Goal: Information Seeking & Learning: Understand process/instructions

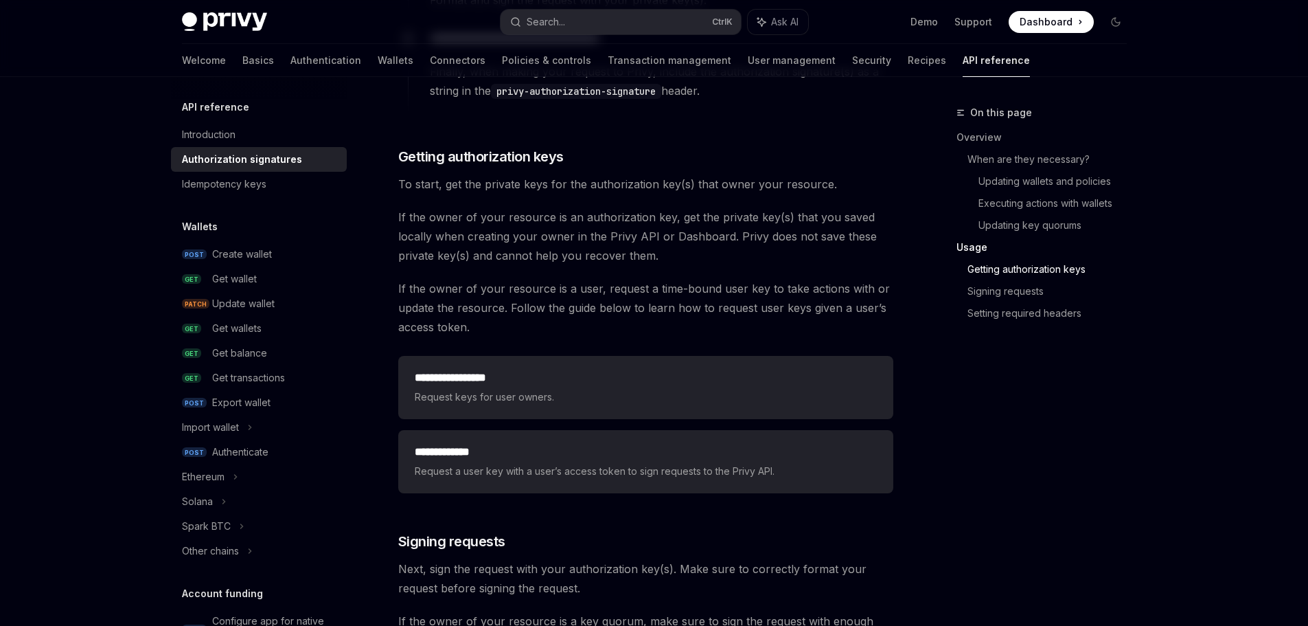
scroll to position [1717, 0]
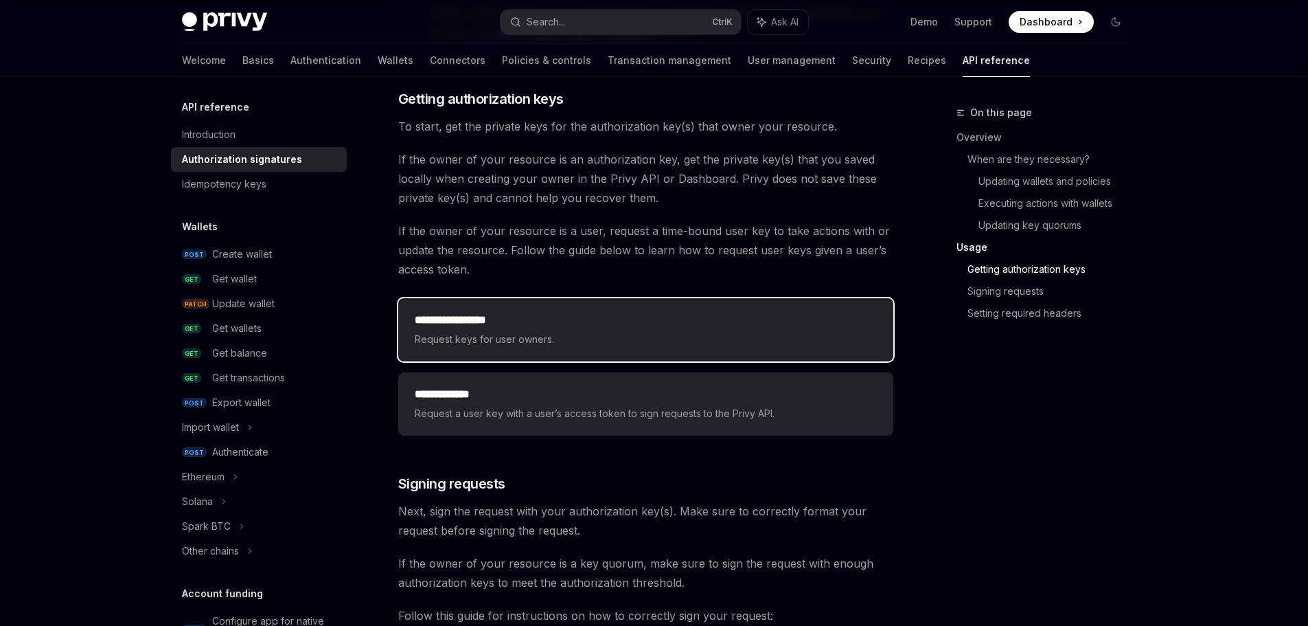
click at [551, 351] on div "**********" at bounding box center [645, 329] width 495 height 63
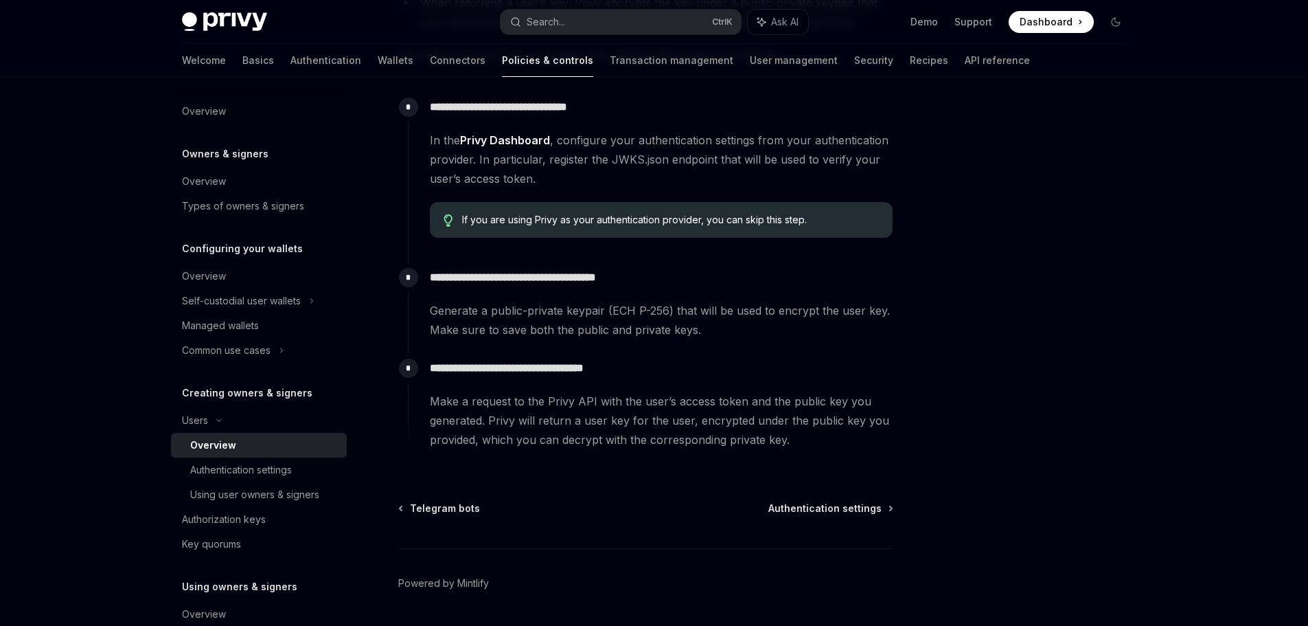
scroll to position [466, 0]
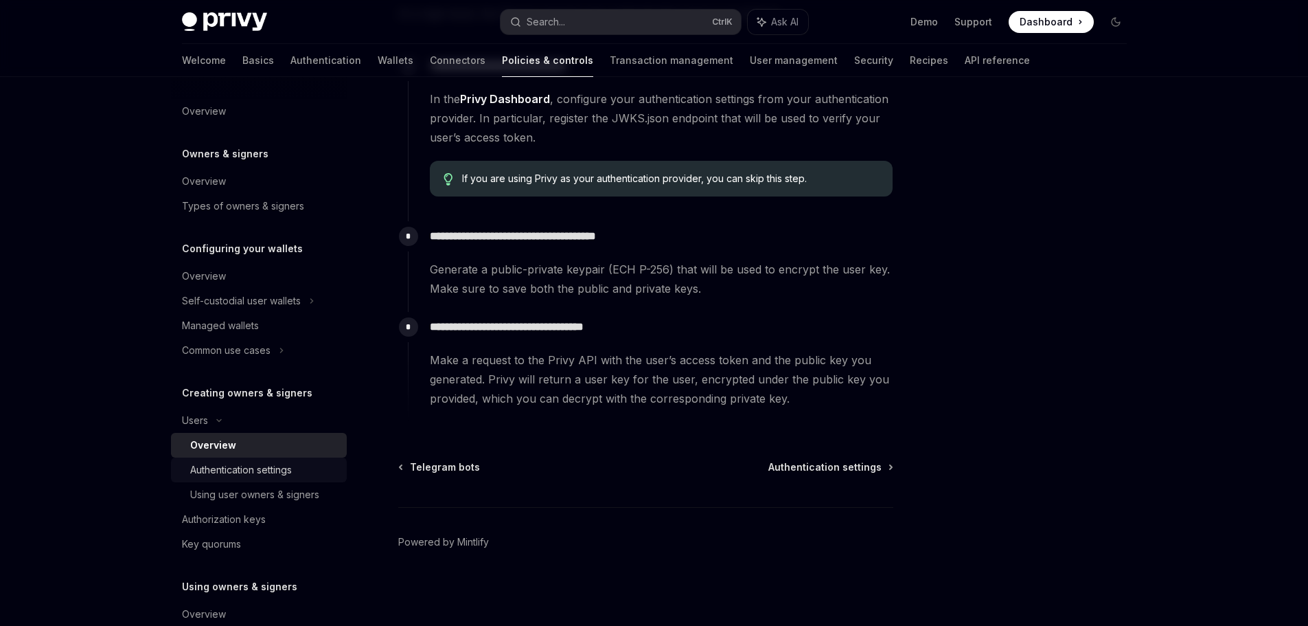
click at [310, 461] on link "Authentication settings" at bounding box center [259, 469] width 176 height 25
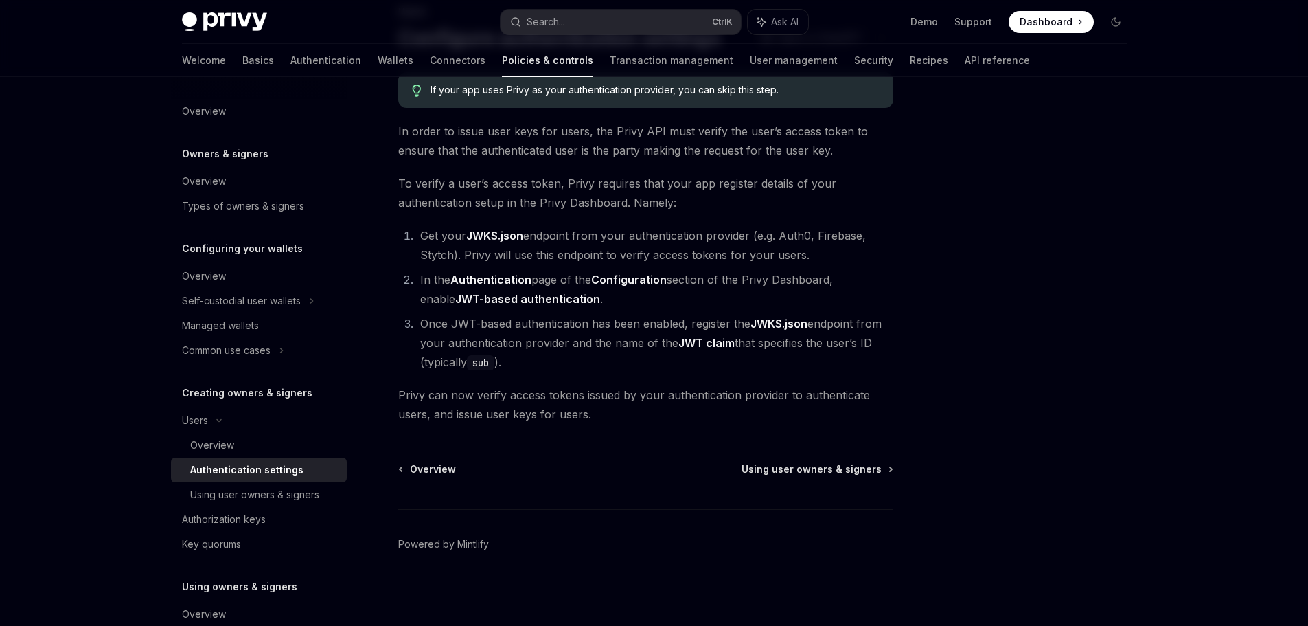
scroll to position [103, 0]
click at [312, 499] on div "Using user owners & signers" at bounding box center [254, 494] width 129 height 16
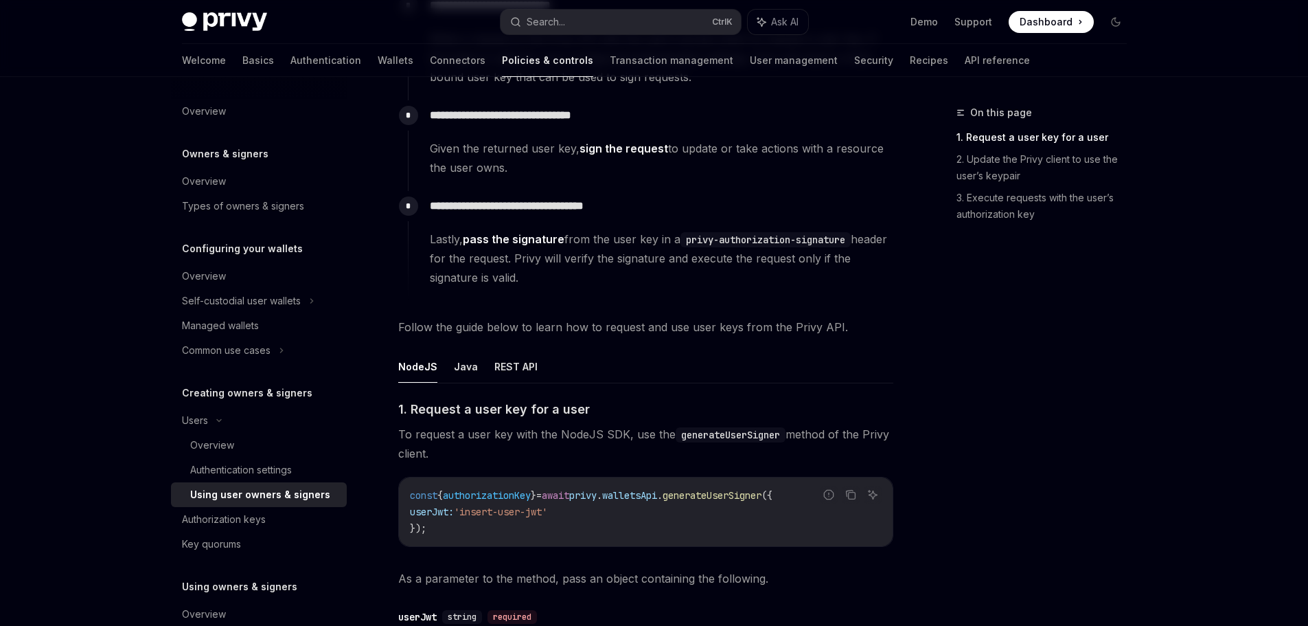
scroll to position [275, 0]
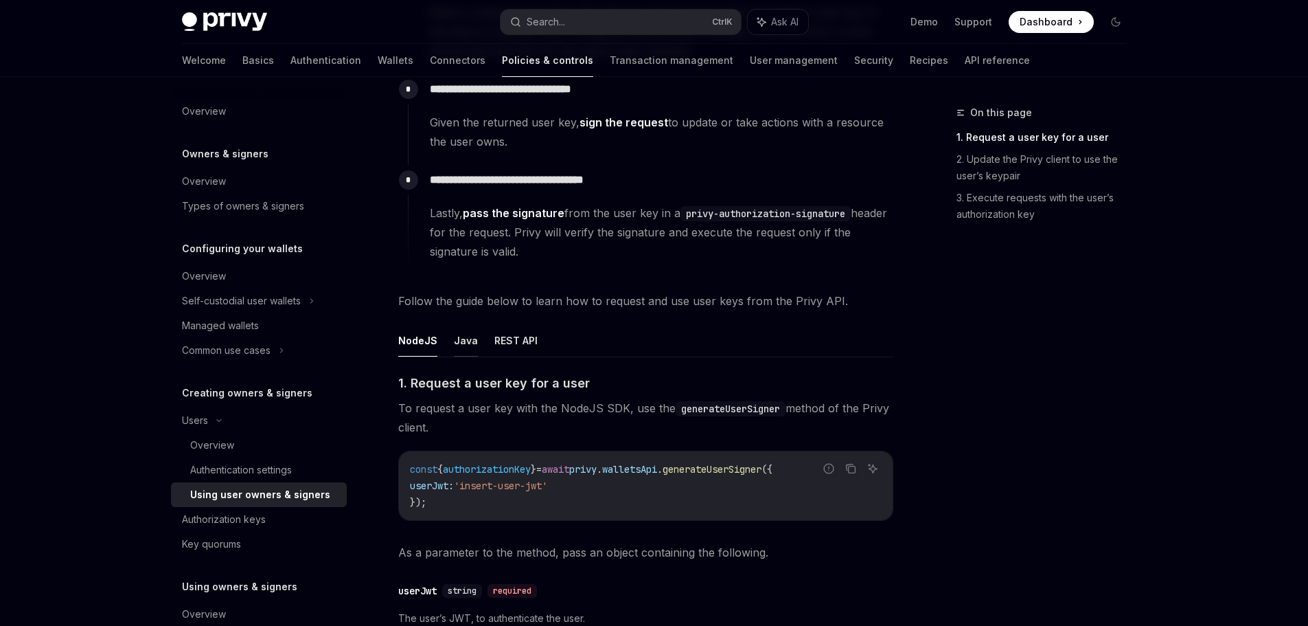
click at [460, 347] on button "Java" at bounding box center [466, 340] width 24 height 32
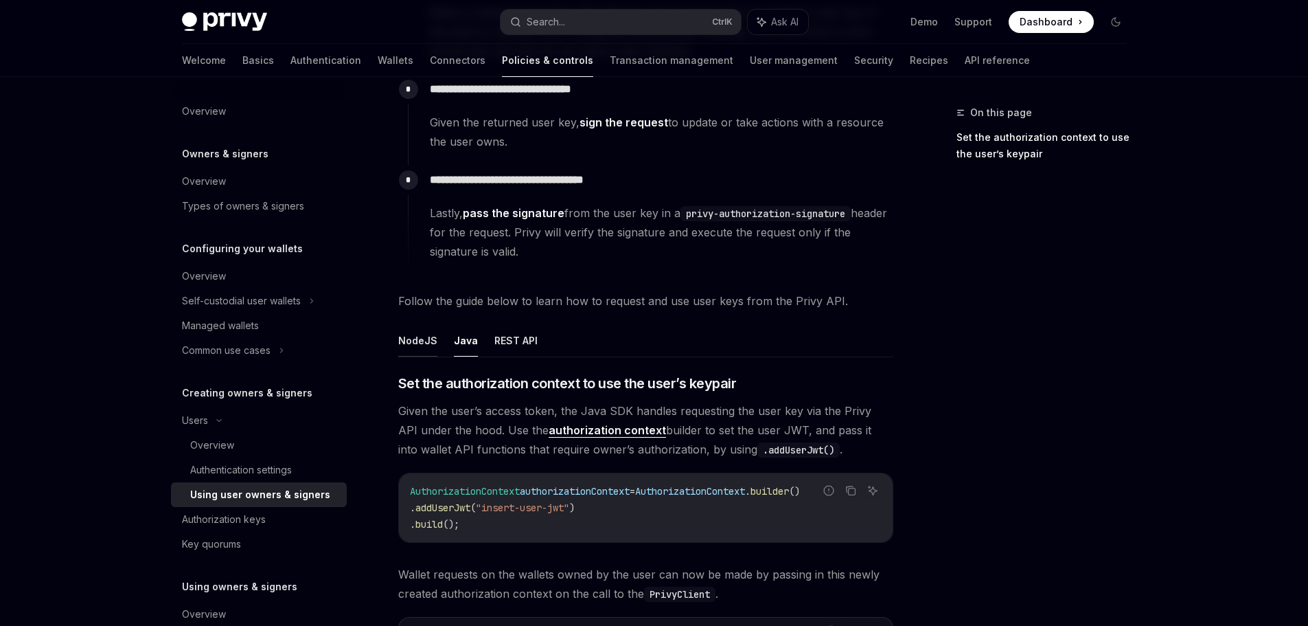
click at [424, 350] on button "NodeJS" at bounding box center [417, 340] width 39 height 32
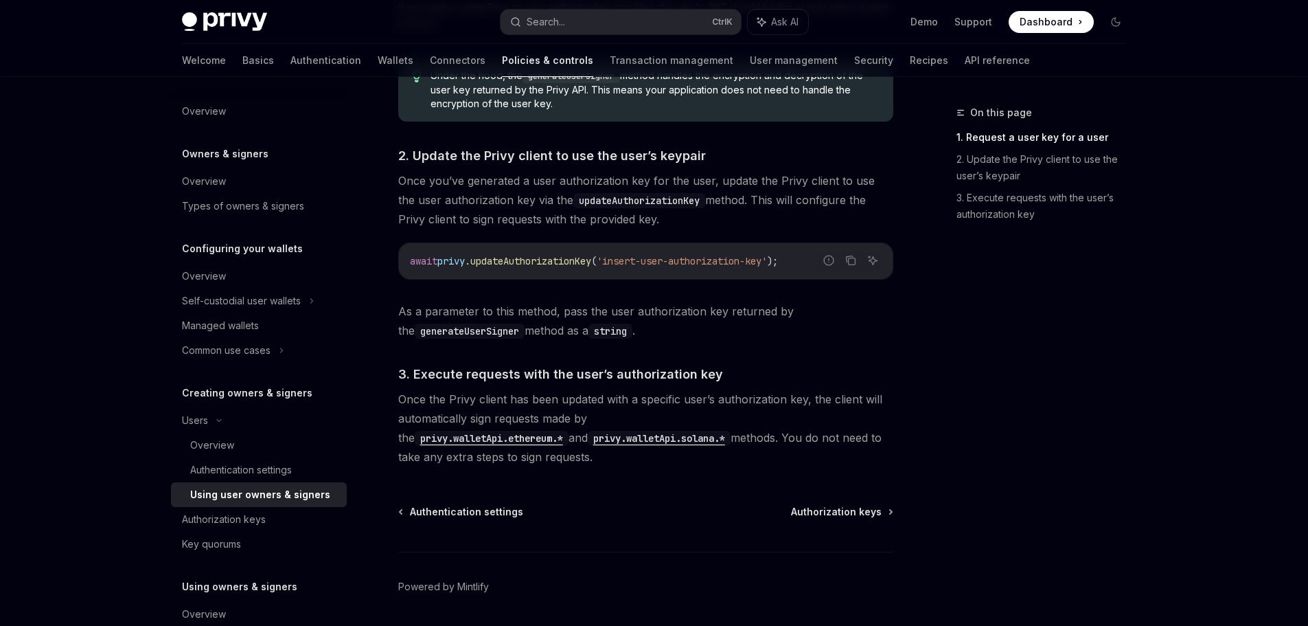
scroll to position [961, 0]
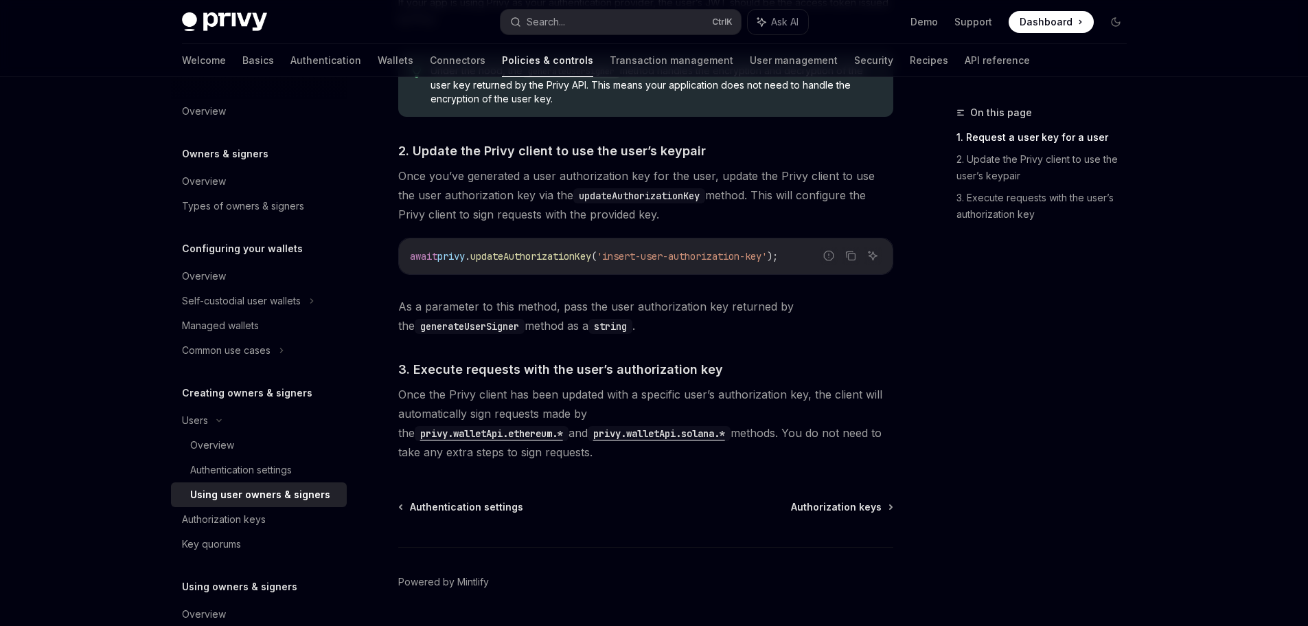
click at [569, 426] on code "privy.walletApi.ethereum.*" at bounding box center [492, 433] width 154 height 15
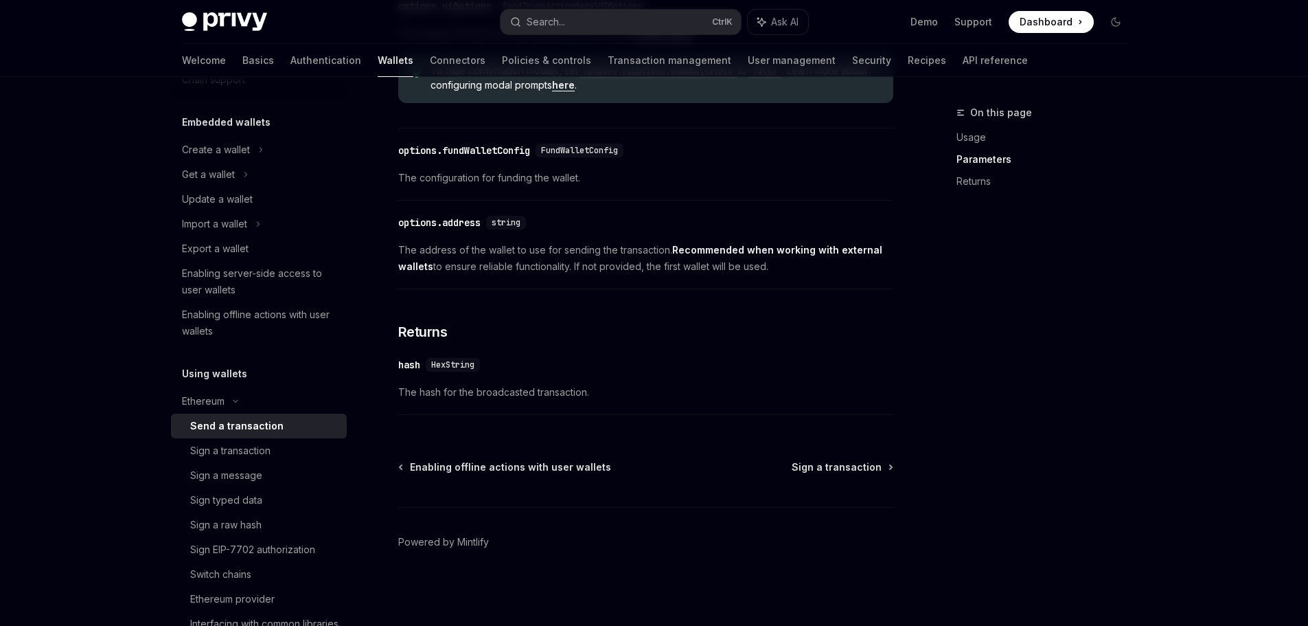
scroll to position [69, 0]
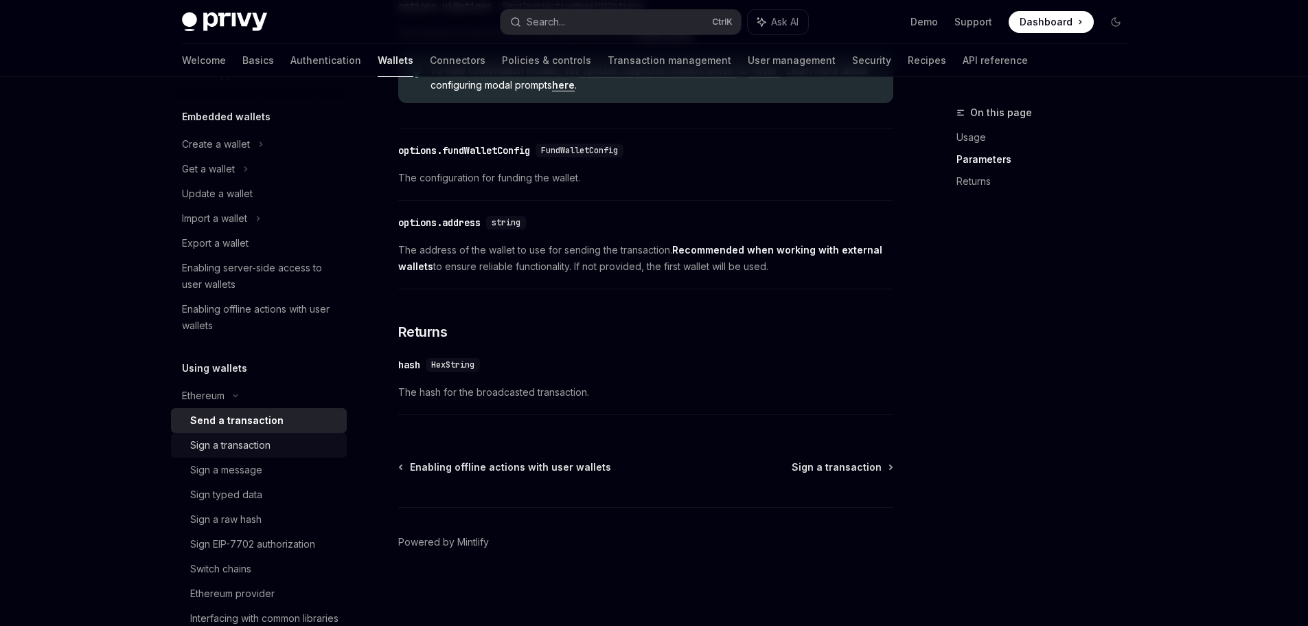
click at [286, 446] on div "Sign a transaction" at bounding box center [264, 445] width 148 height 16
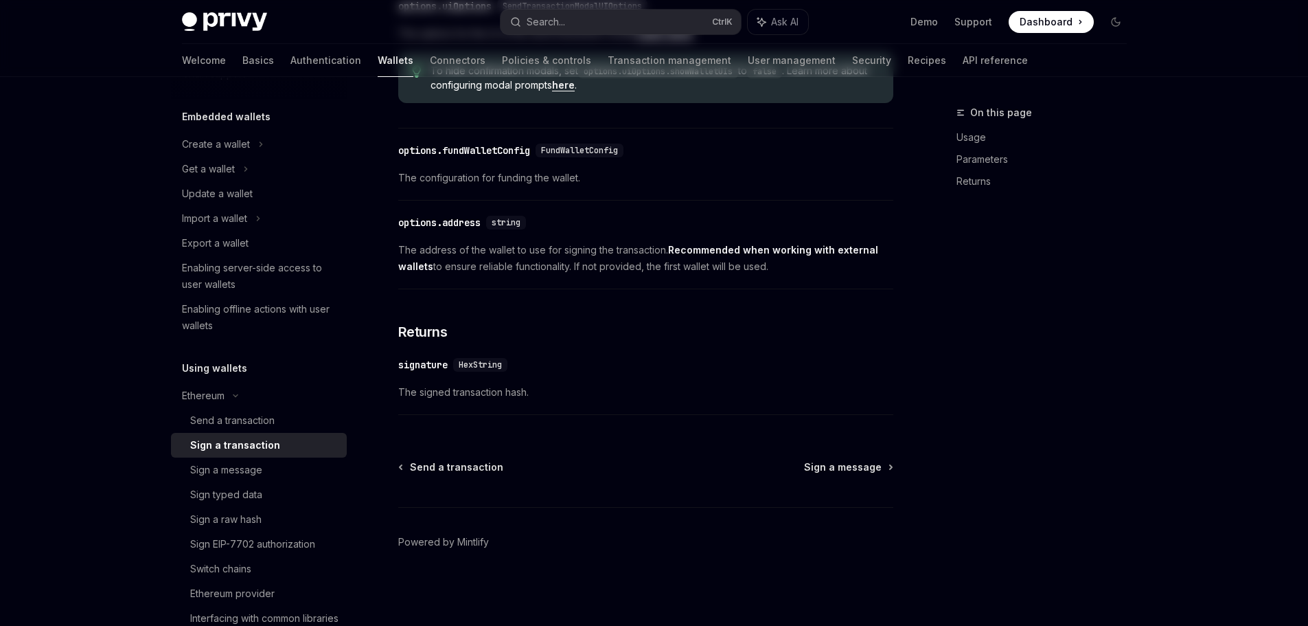
type textarea "*"
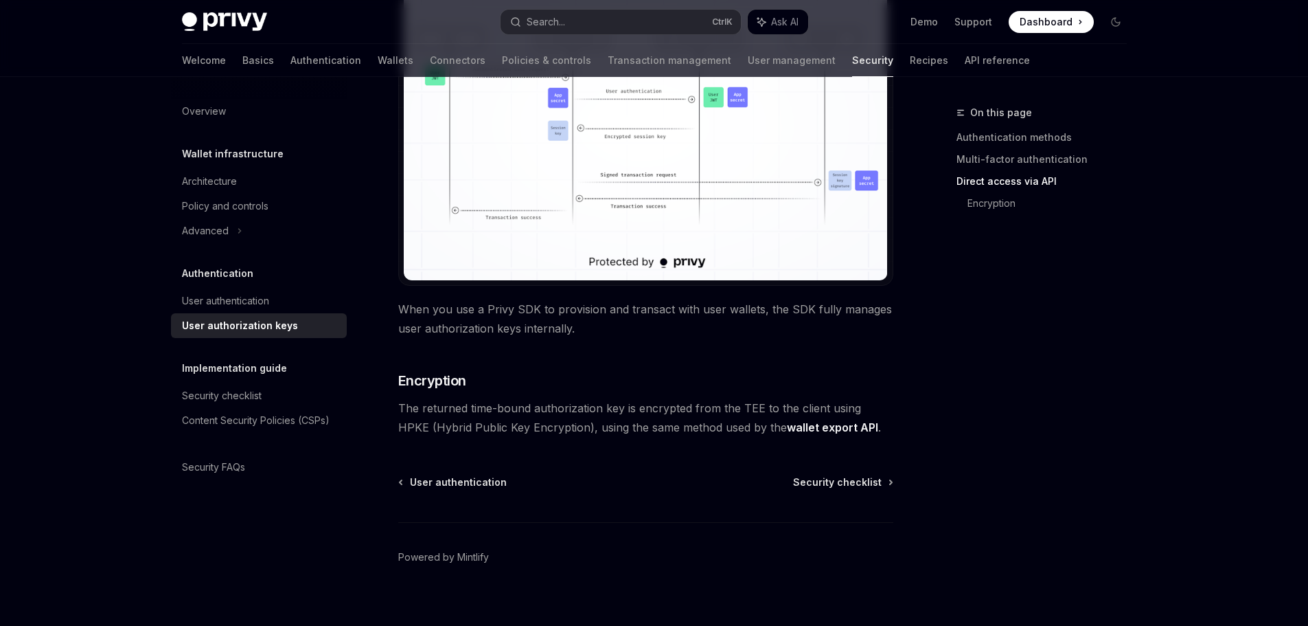
scroll to position [1181, 0]
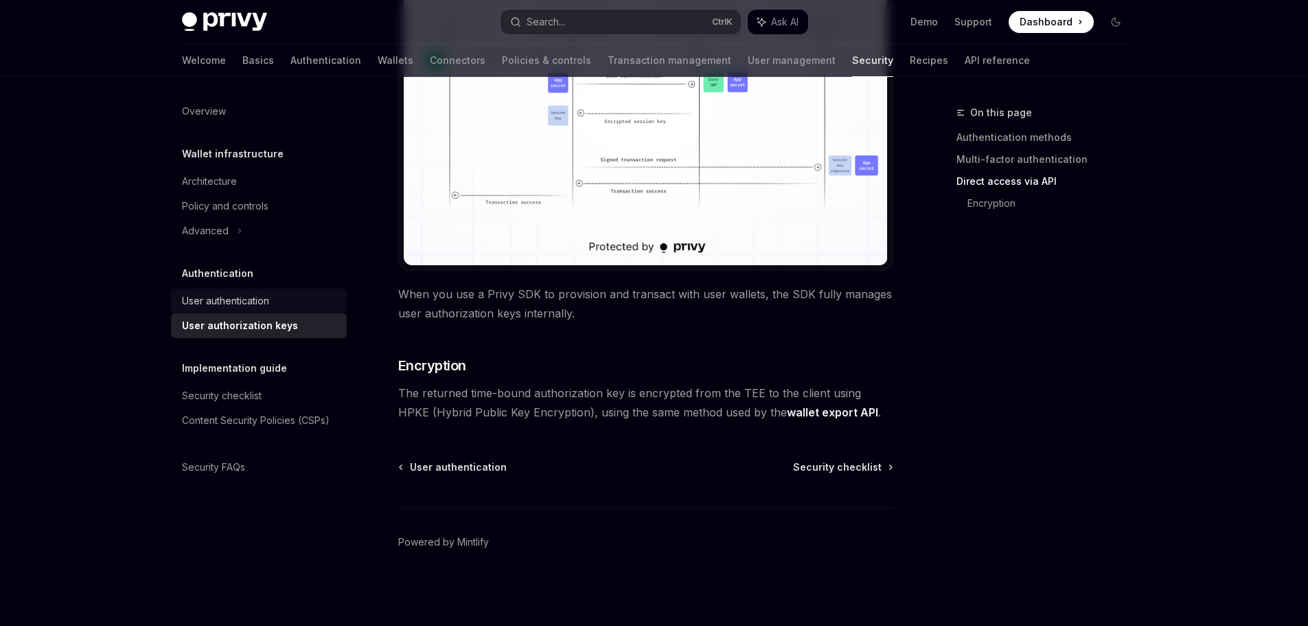
click at [306, 308] on div "User authentication" at bounding box center [260, 301] width 157 height 16
type textarea "*"
